Goal: Task Accomplishment & Management: Manage account settings

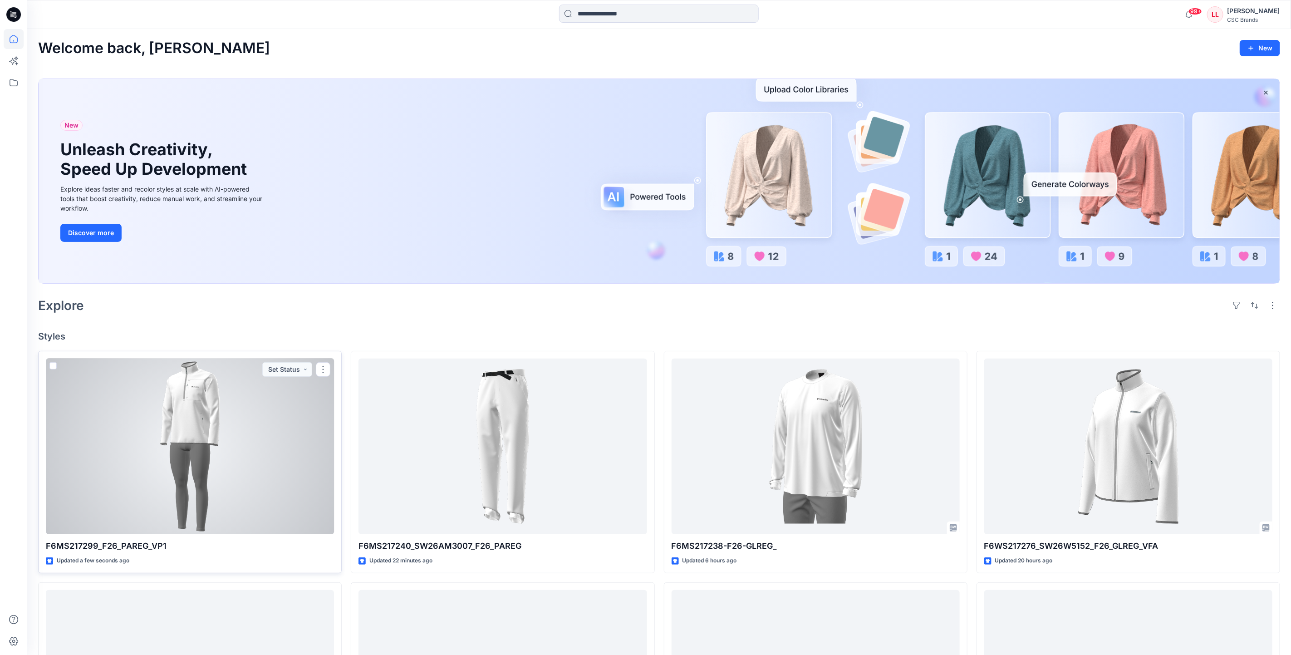
click at [241, 489] on div at bounding box center [190, 446] width 288 height 176
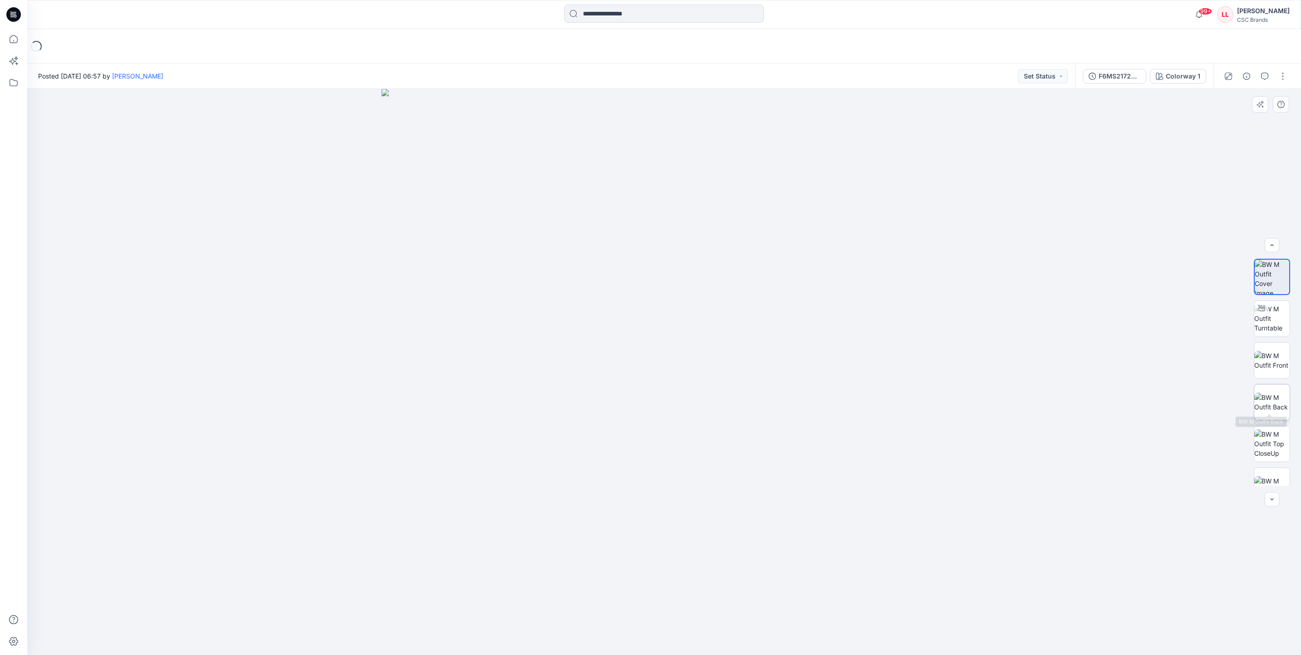
scroll to position [18, 0]
click at [1283, 77] on button "button" at bounding box center [1283, 76] width 15 height 15
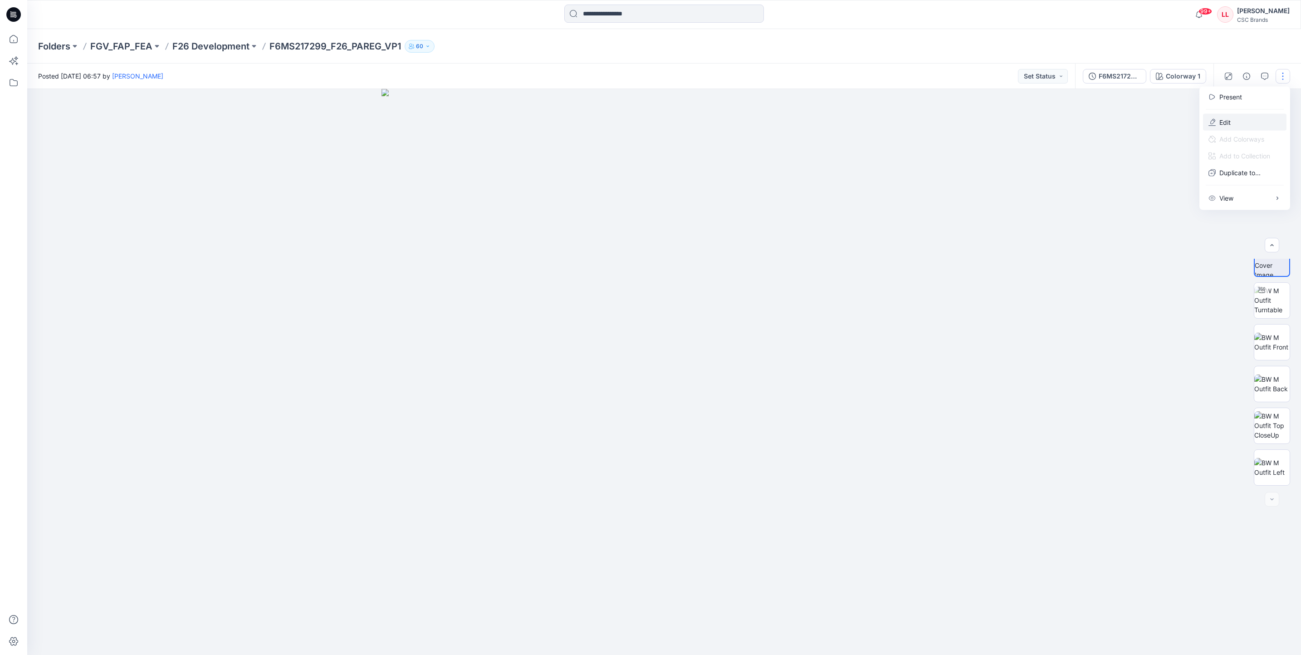
click at [1227, 124] on p "Edit" at bounding box center [1225, 123] width 11 height 10
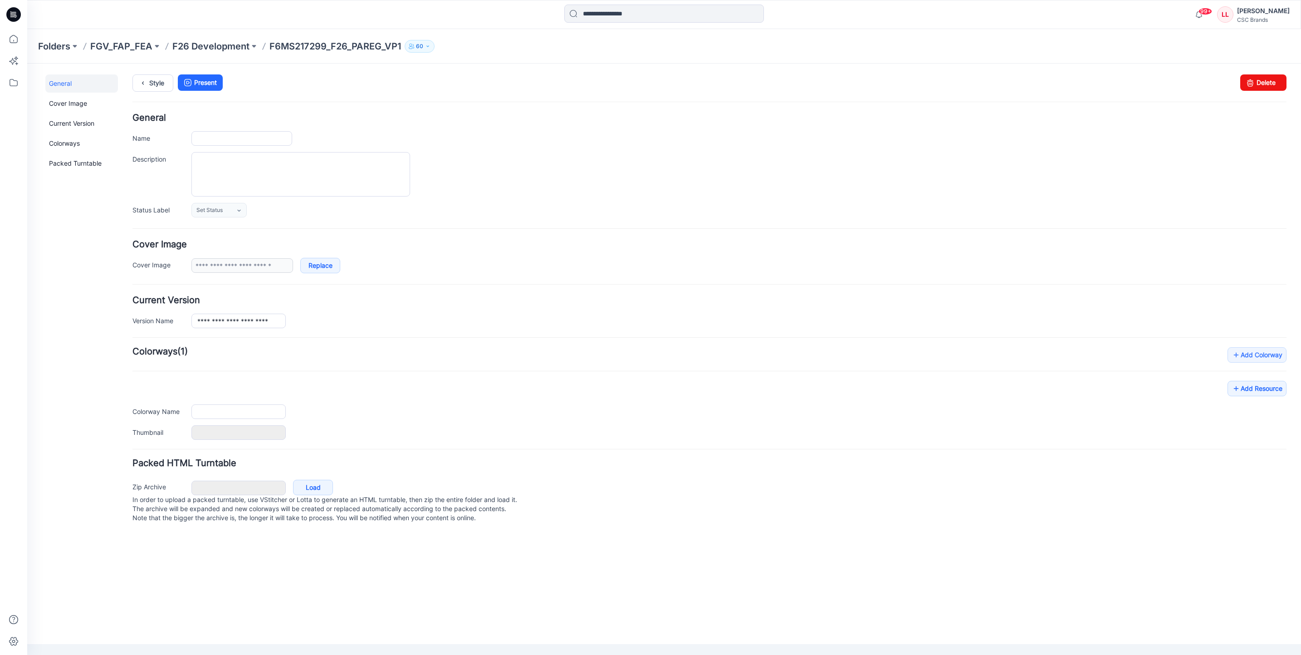
type input "**********"
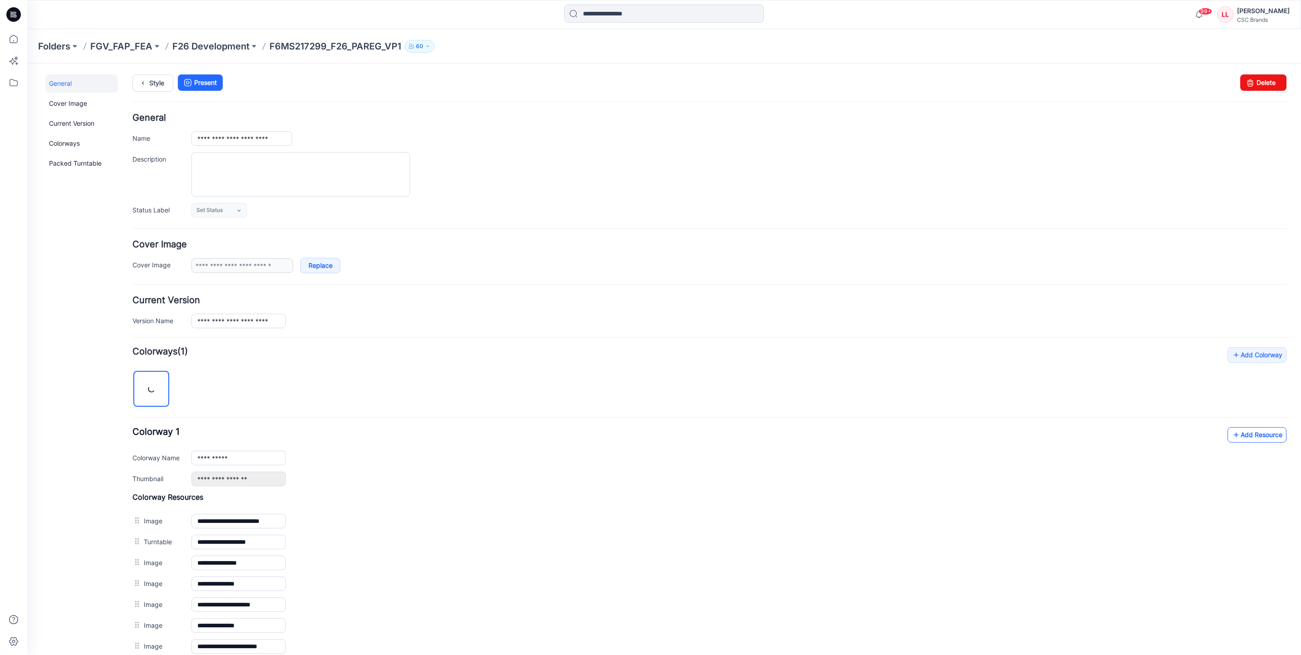
click at [1239, 442] on link "Add Resource" at bounding box center [1257, 434] width 59 height 15
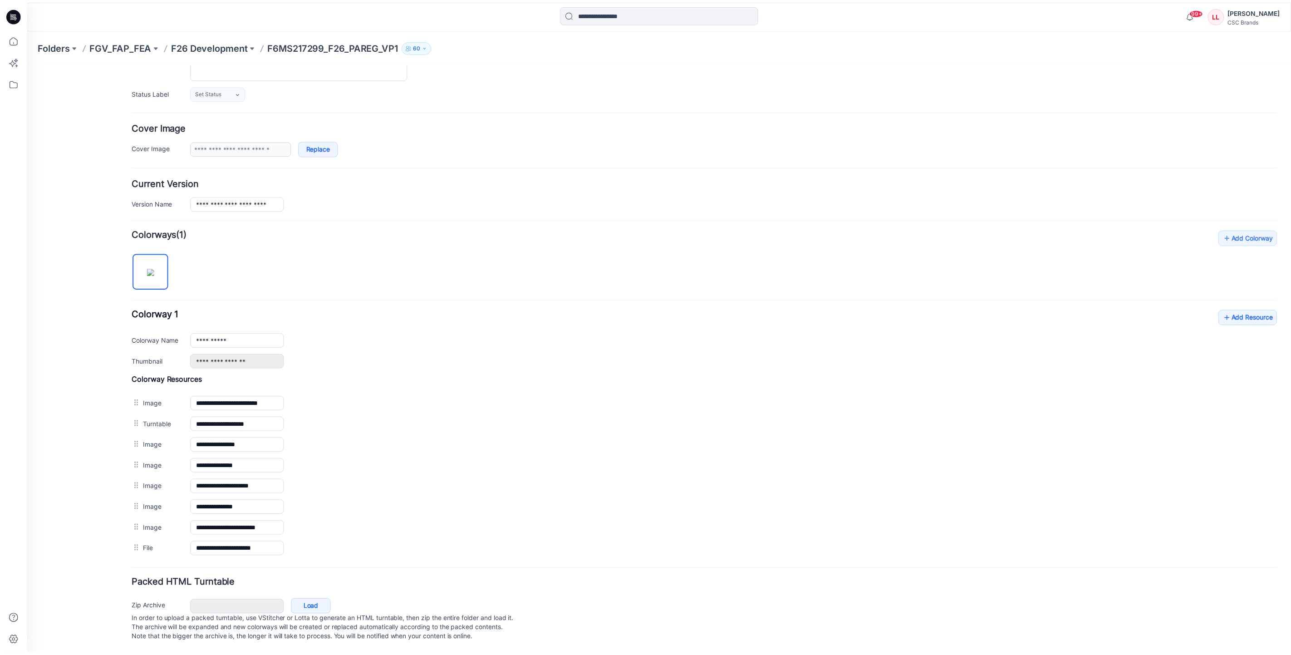
scroll to position [135, 0]
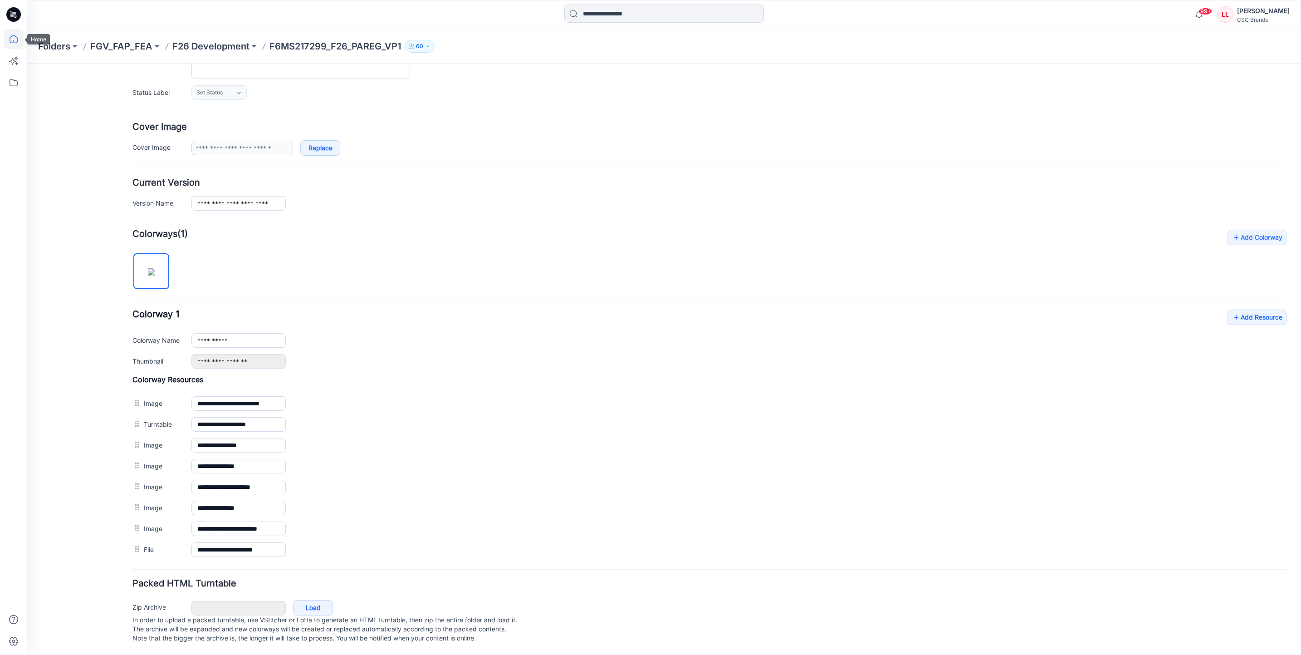
click at [15, 39] on icon at bounding box center [14, 39] width 20 height 20
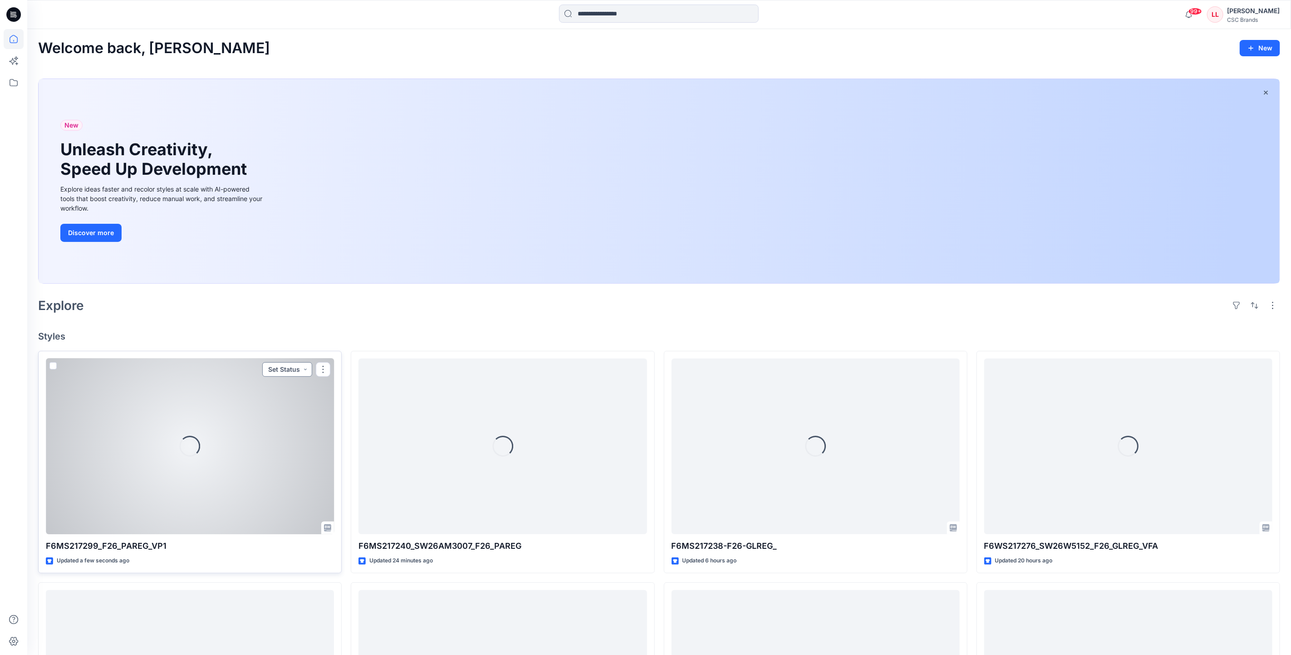
click at [302, 372] on button "Set Status" at bounding box center [287, 369] width 50 height 15
click at [281, 414] on p "Virtual Proto 1" at bounding box center [269, 412] width 41 height 12
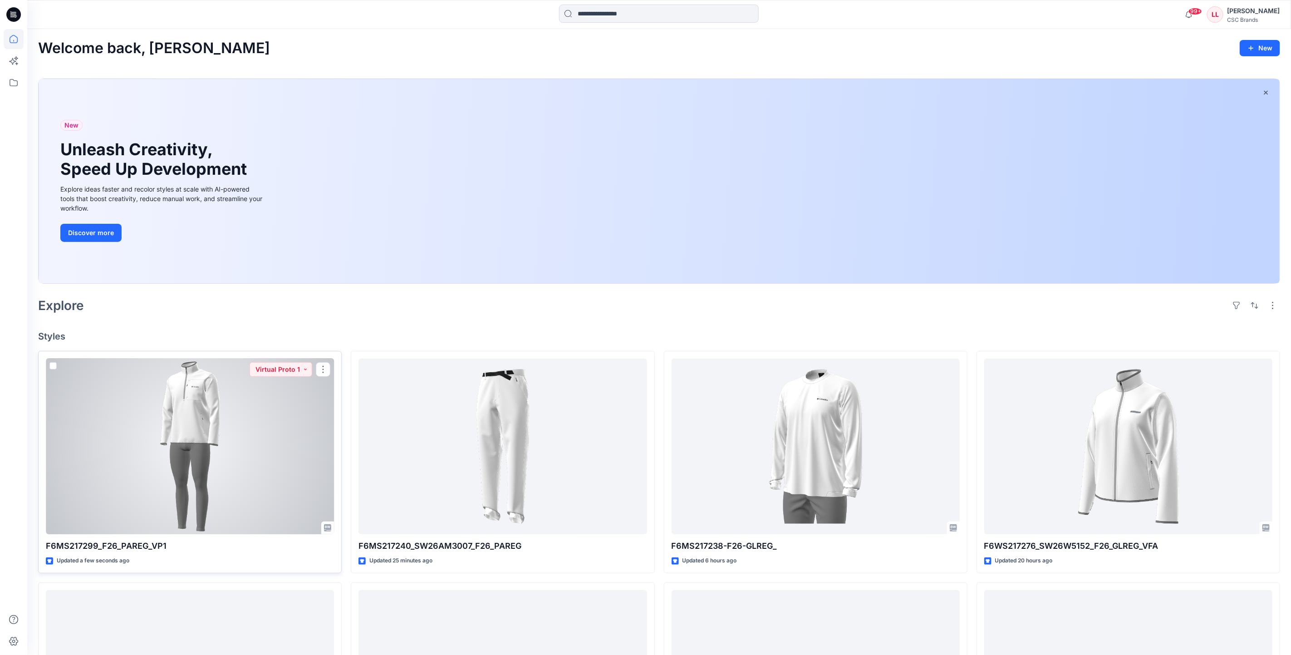
click at [260, 497] on div at bounding box center [190, 446] width 288 height 176
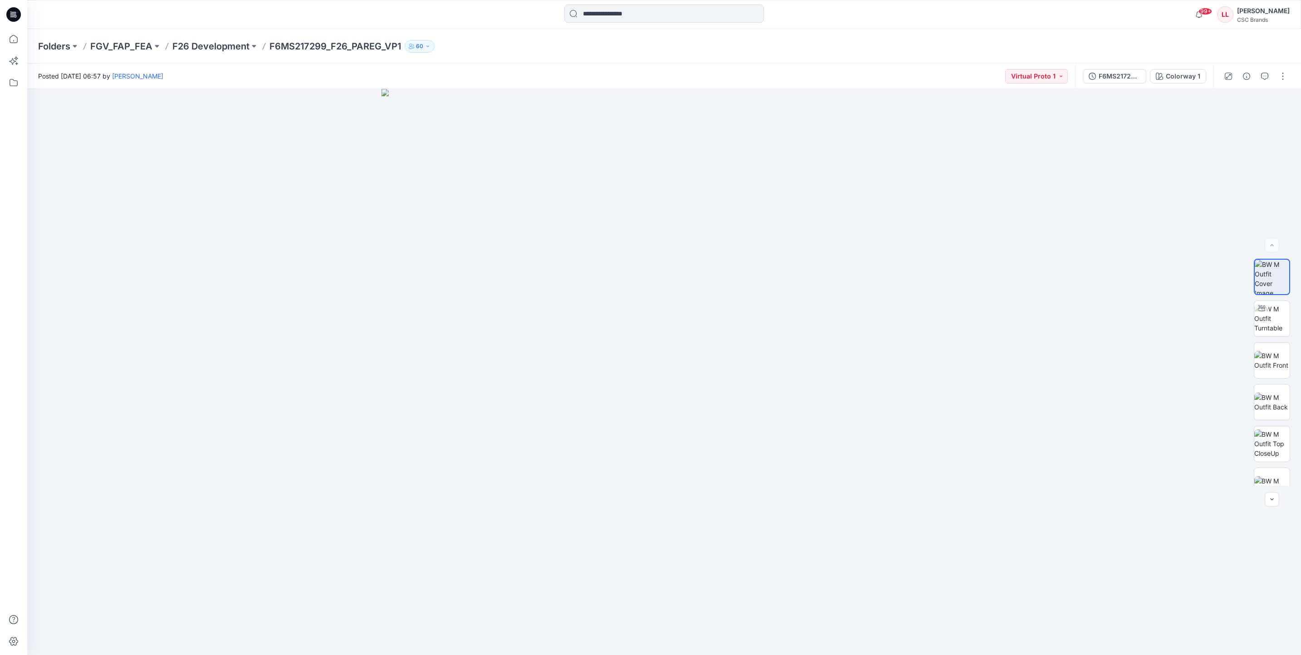
click at [474, 56] on div "Folders FGV_FAP_FEA F26 Development F6MS217299_F26_PAREG_VP1 60" at bounding box center [664, 46] width 1274 height 34
click at [16, 39] on icon at bounding box center [14, 39] width 20 height 20
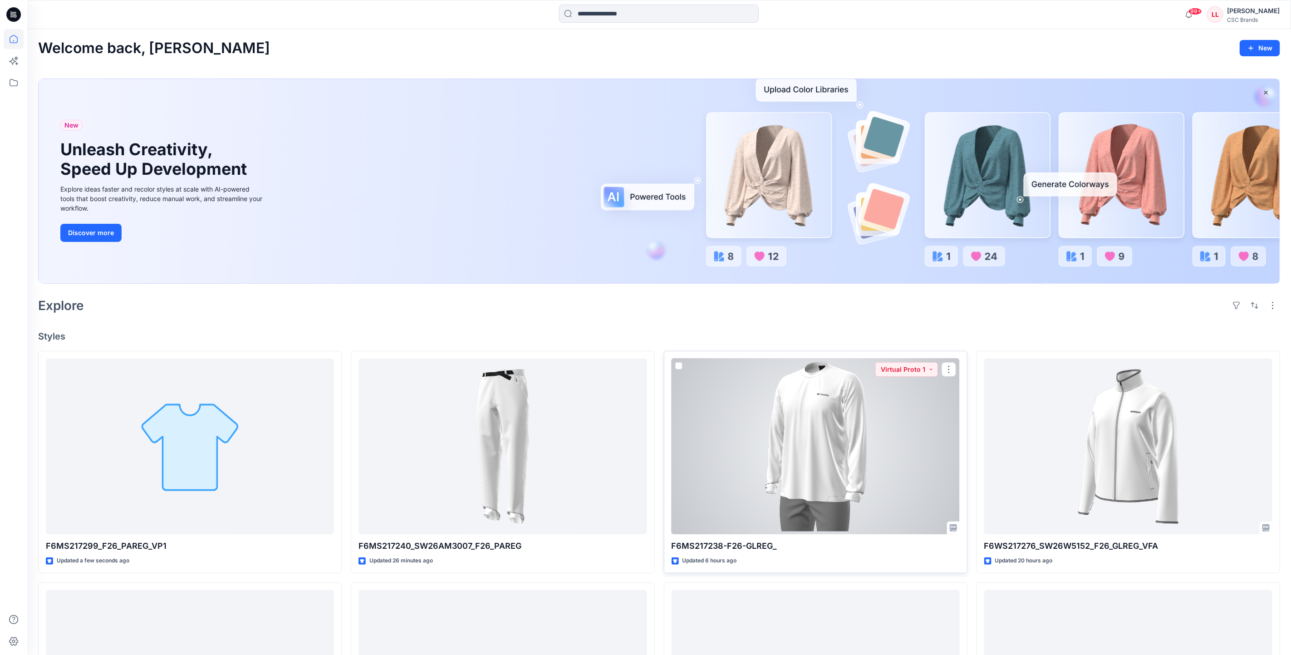
click at [843, 433] on div at bounding box center [816, 446] width 288 height 176
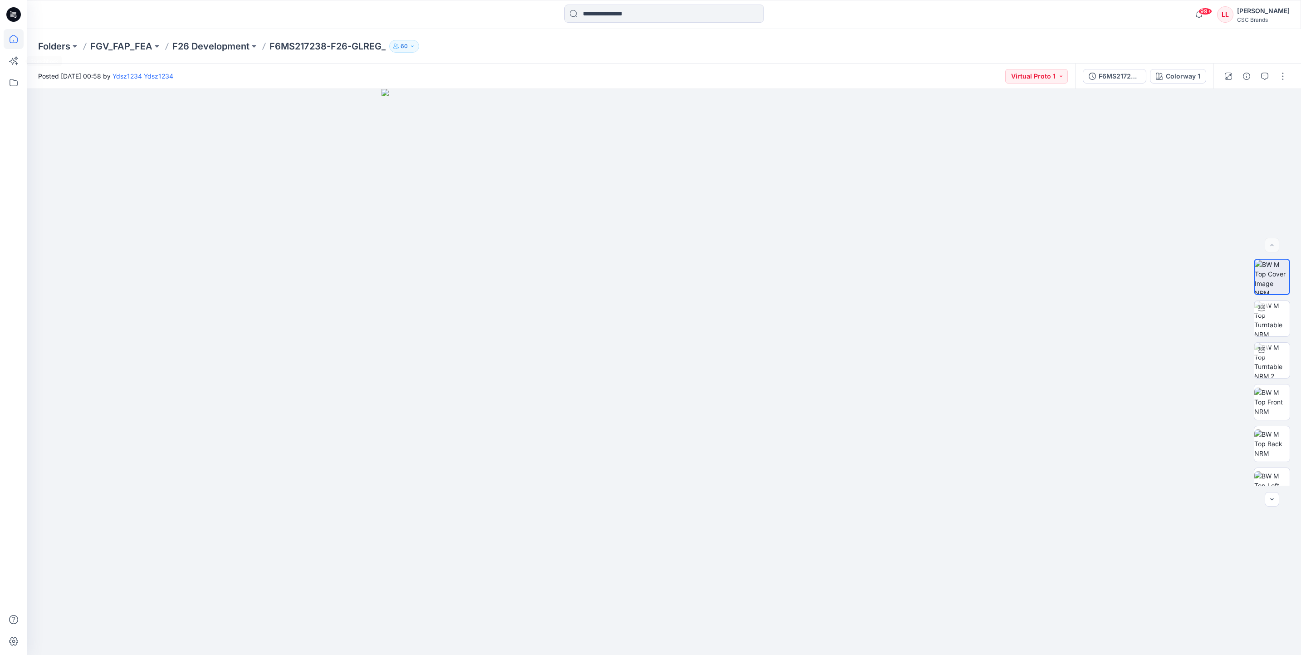
click at [20, 44] on icon at bounding box center [14, 39] width 20 height 20
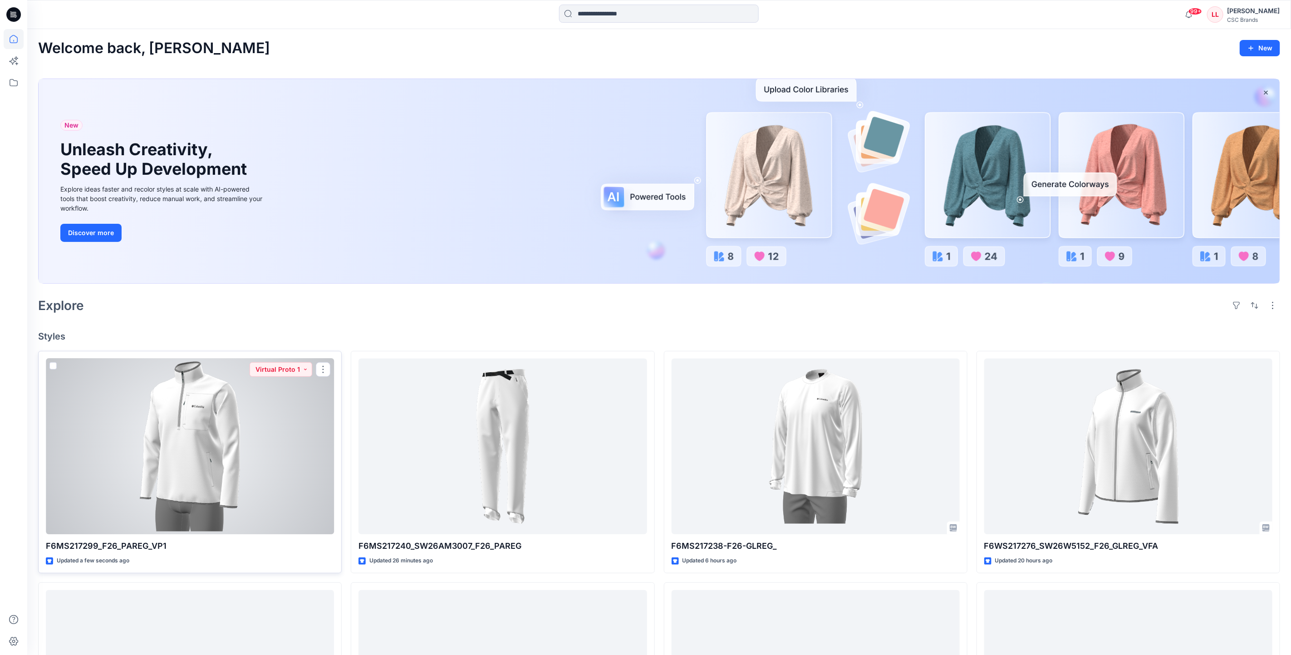
click at [299, 419] on div at bounding box center [190, 446] width 288 height 176
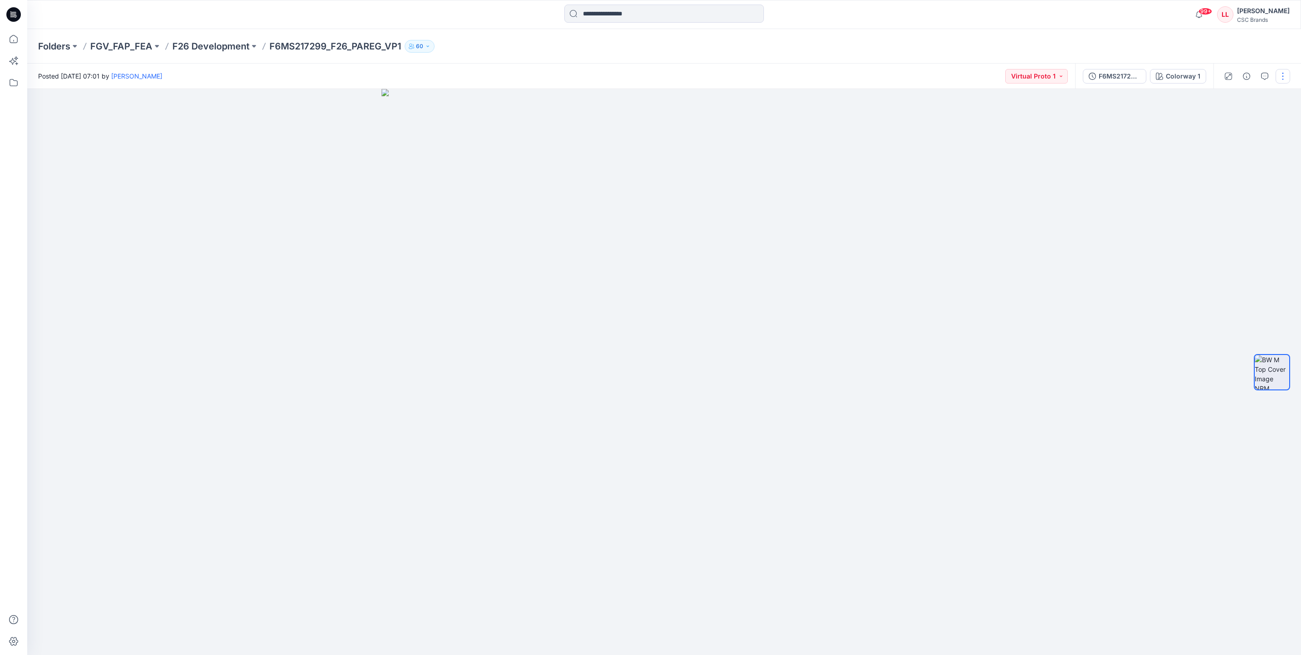
click at [1281, 78] on button "button" at bounding box center [1283, 76] width 15 height 15
click at [1231, 123] on button "Edit" at bounding box center [1244, 122] width 83 height 17
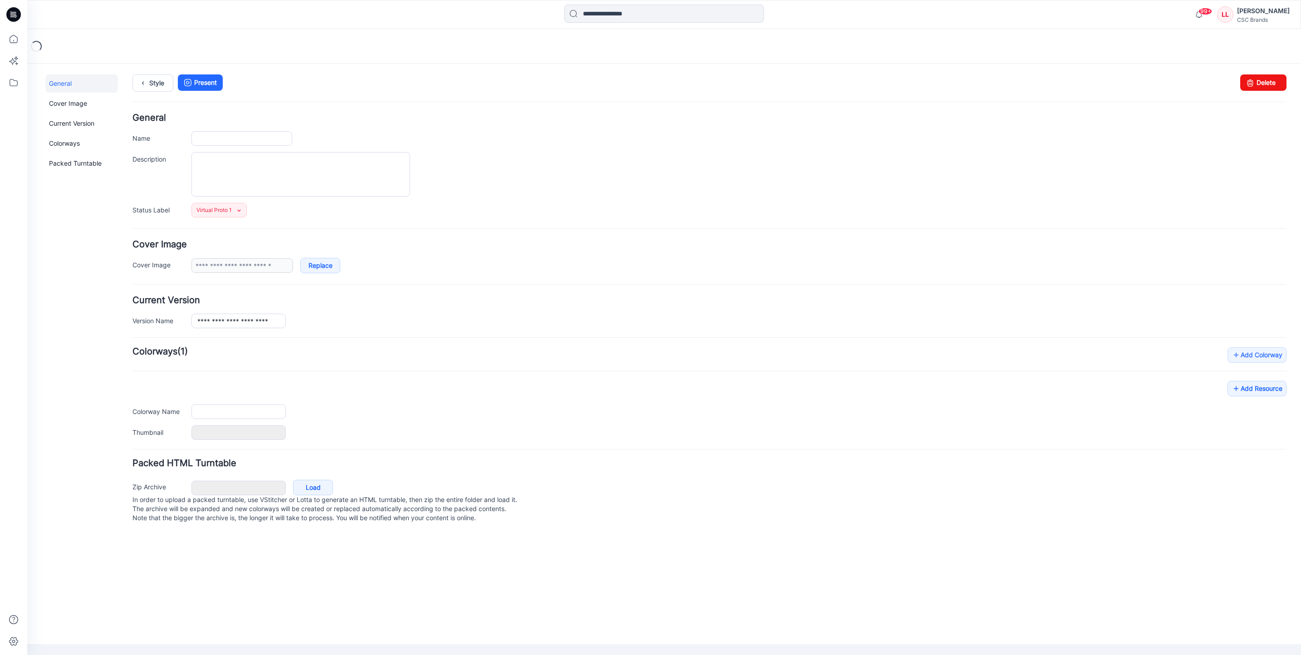
type input "**********"
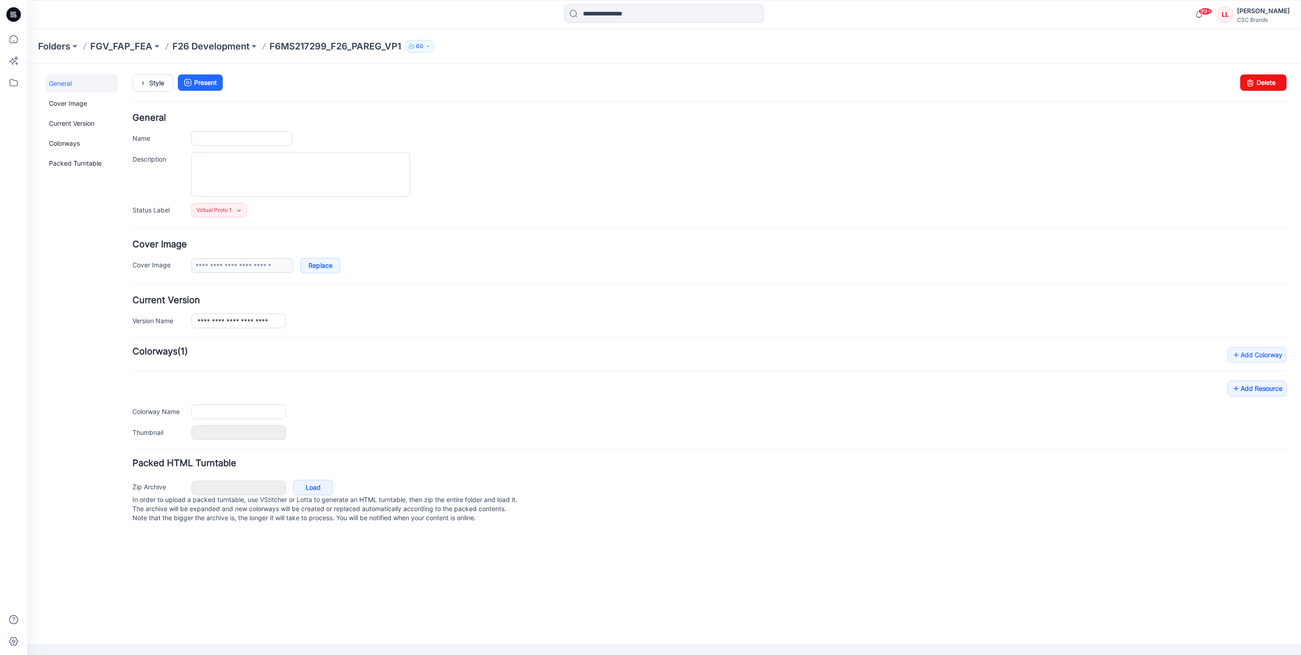
type input "**********"
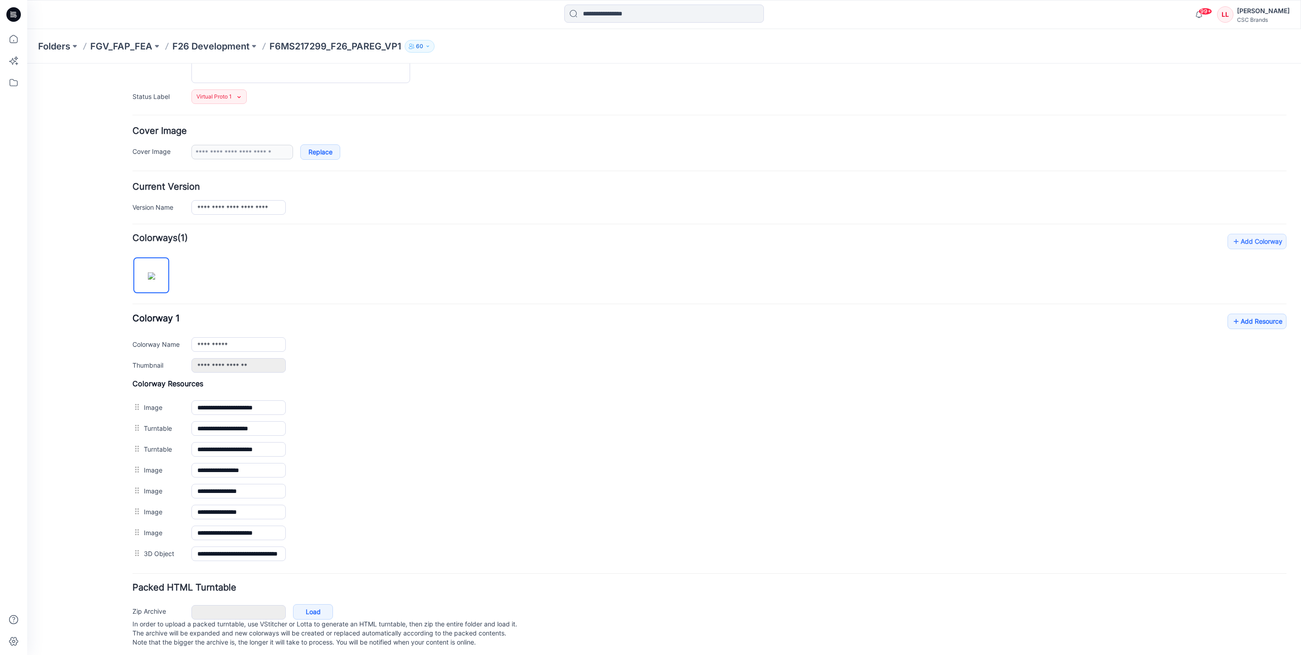
scroll to position [135, 0]
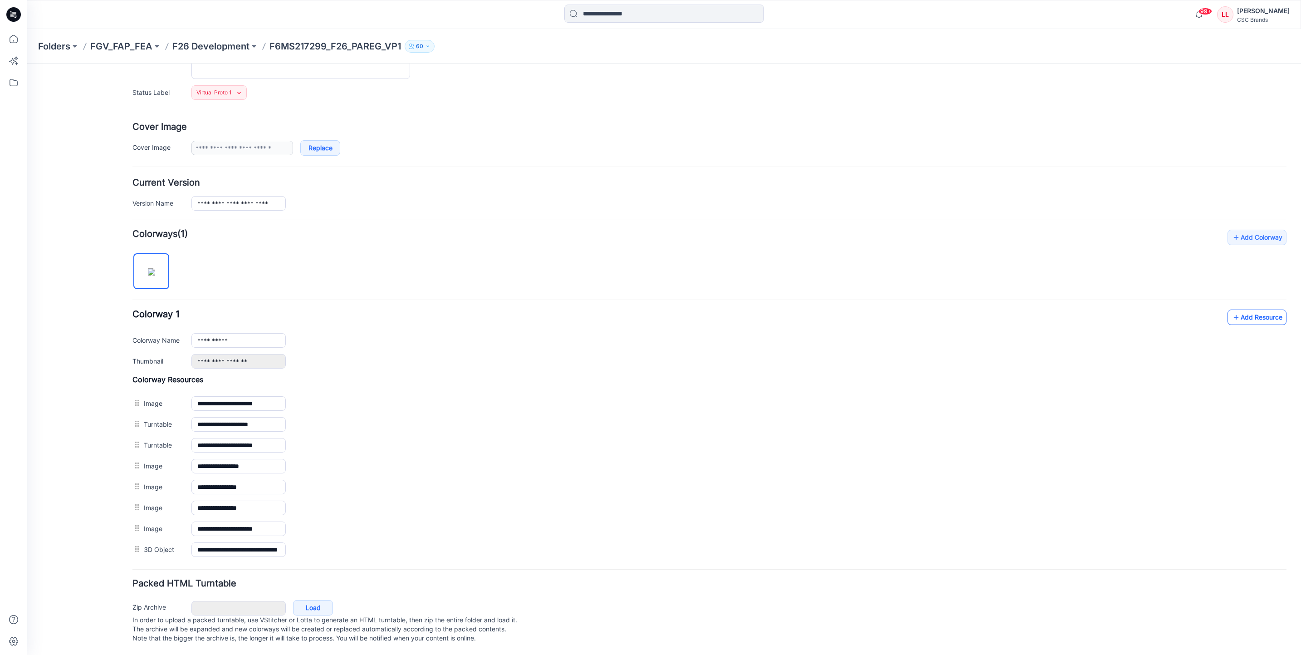
click at [1232, 310] on icon at bounding box center [1236, 317] width 9 height 15
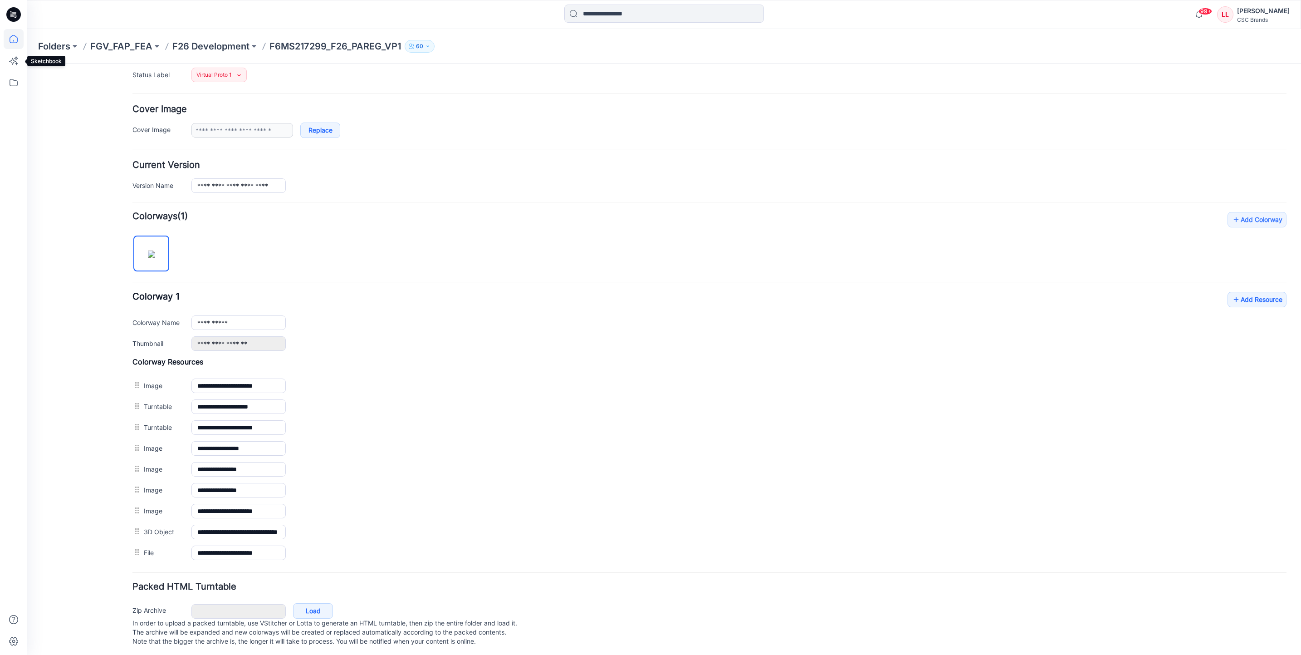
click at [20, 45] on icon at bounding box center [14, 39] width 20 height 20
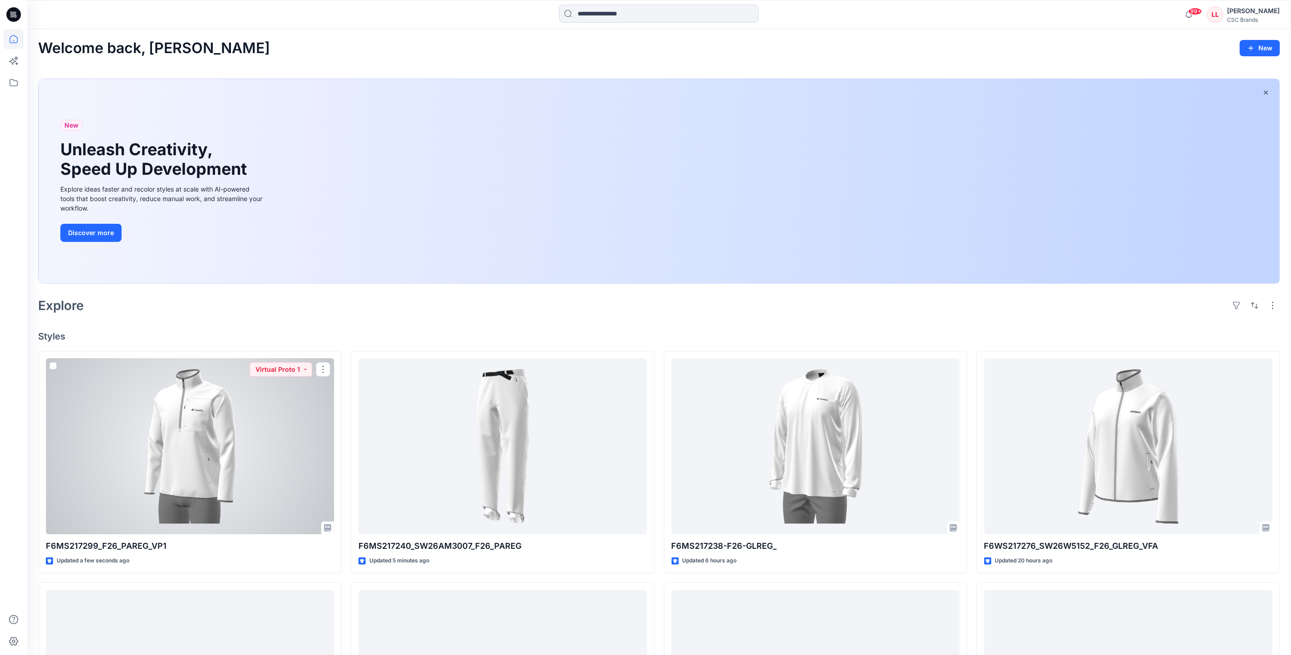
click at [296, 466] on div at bounding box center [190, 446] width 288 height 176
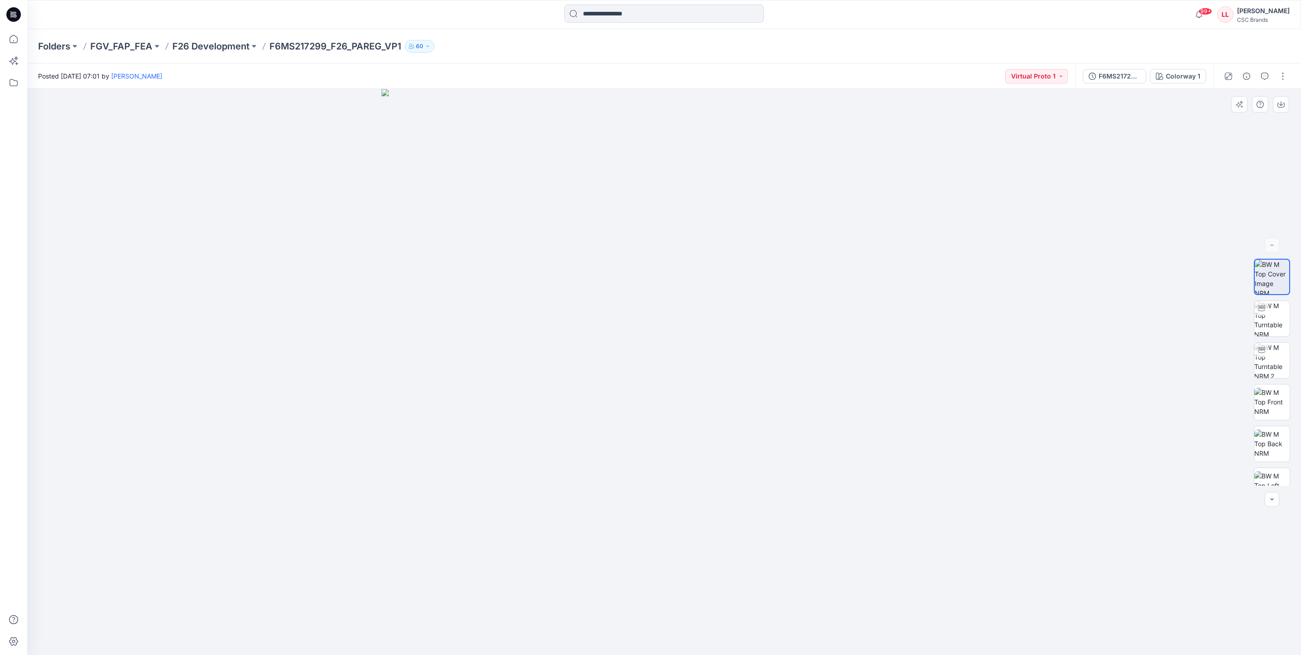
click at [1028, 235] on div at bounding box center [664, 372] width 1274 height 566
